Goal: Task Accomplishment & Management: Use online tool/utility

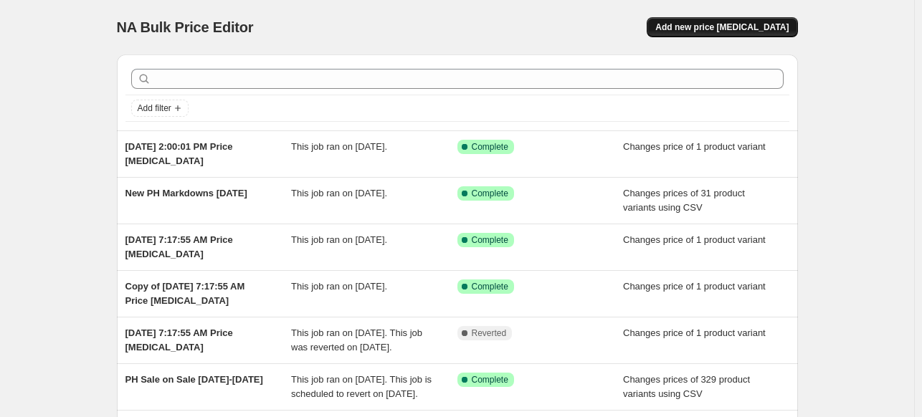
click at [715, 25] on span "Add new price [MEDICAL_DATA]" at bounding box center [721, 26] width 133 height 11
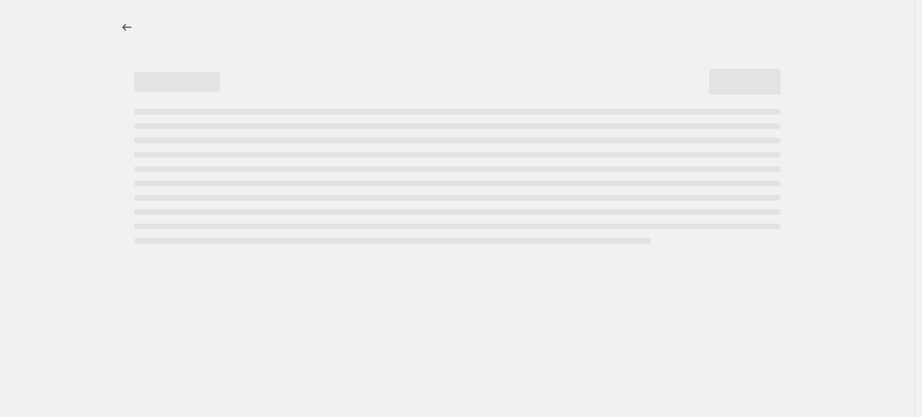
select select "percentage"
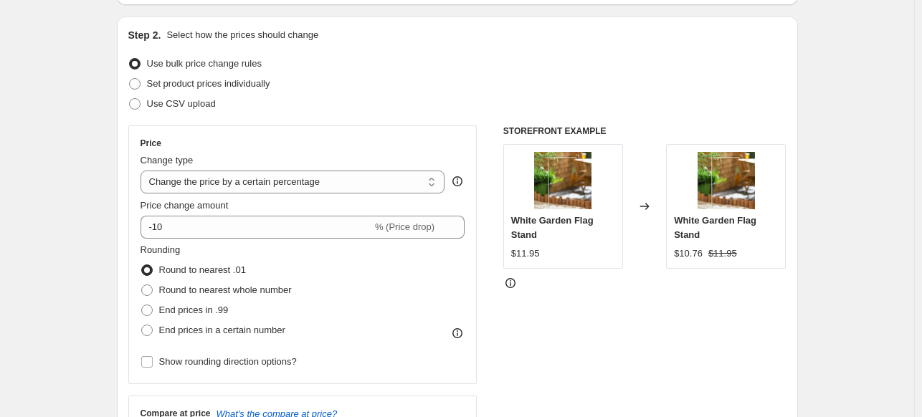
scroll to position [143, 0]
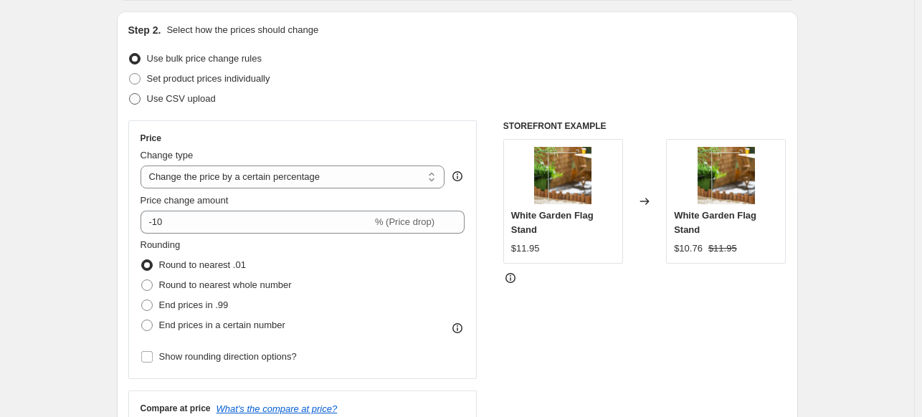
click at [140, 100] on span at bounding box center [134, 98] width 11 height 11
click at [130, 94] on input "Use CSV upload" at bounding box center [129, 93] width 1 height 1
radio input "true"
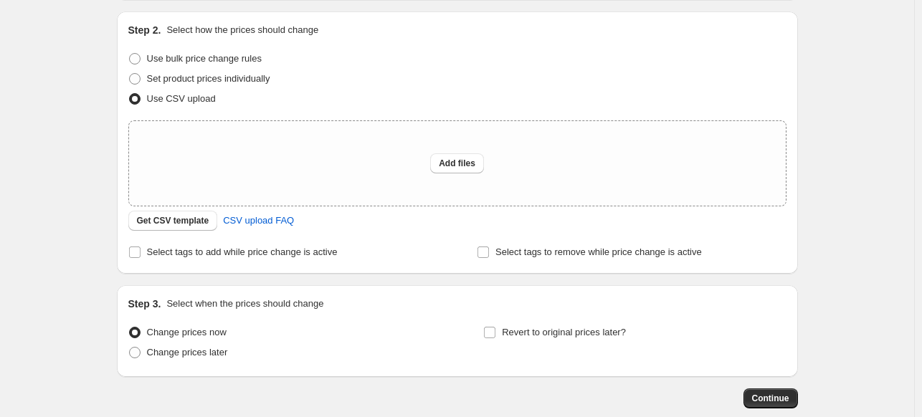
click at [155, 231] on div "Step 2. Select how the prices should change Use bulk price change rules Set pro…" at bounding box center [457, 142] width 658 height 239
click at [157, 224] on span "Get CSV template" at bounding box center [173, 220] width 72 height 11
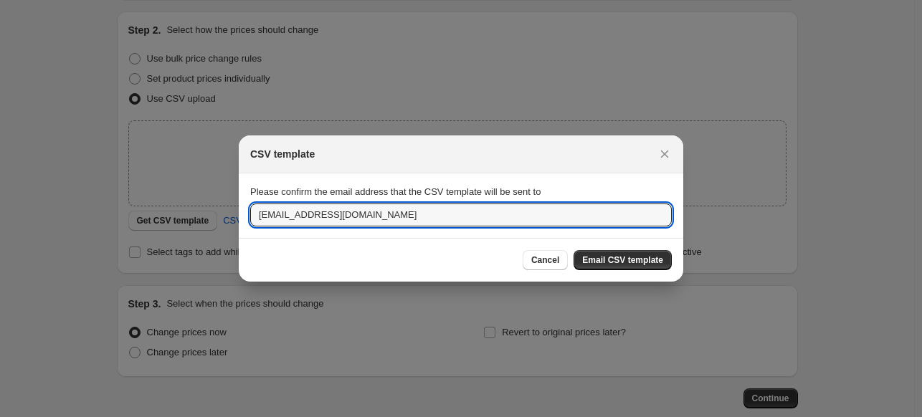
drag, startPoint x: 406, startPoint y: 214, endPoint x: 87, endPoint y: 180, distance: 320.0
click at [345, 211] on input "ma" at bounding box center [460, 215] width 421 height 23
type input "[EMAIL_ADDRESS][DOMAIN_NAME]"
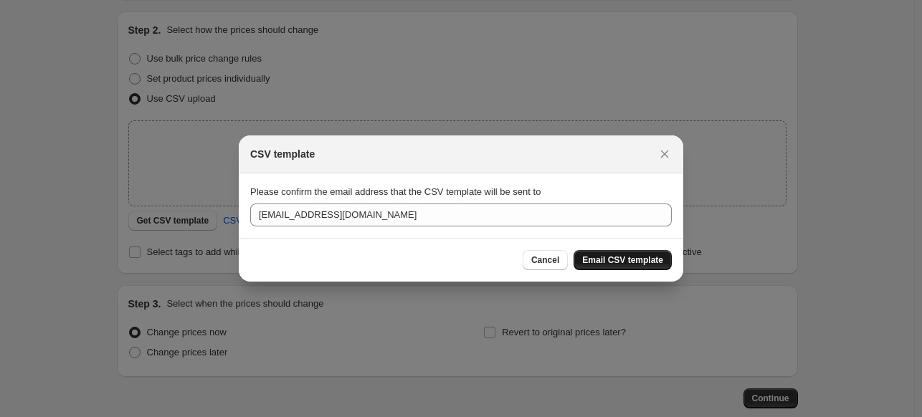
click at [603, 259] on span "Email CSV template" at bounding box center [622, 259] width 81 height 11
